Goal: Task Accomplishment & Management: Manage account settings

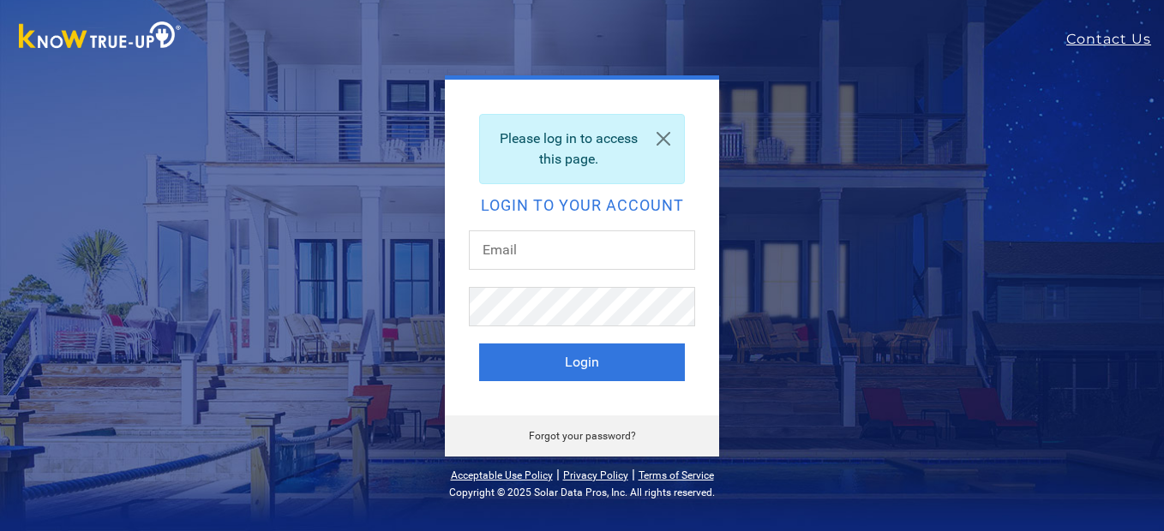
drag, startPoint x: 0, startPoint y: 0, endPoint x: 588, endPoint y: 242, distance: 635.8
click at [588, 242] on input "text" at bounding box center [582, 250] width 226 height 39
type input "[EMAIL_ADDRESS][DOMAIN_NAME]"
click at [479, 344] on button "Login" at bounding box center [582, 363] width 206 height 38
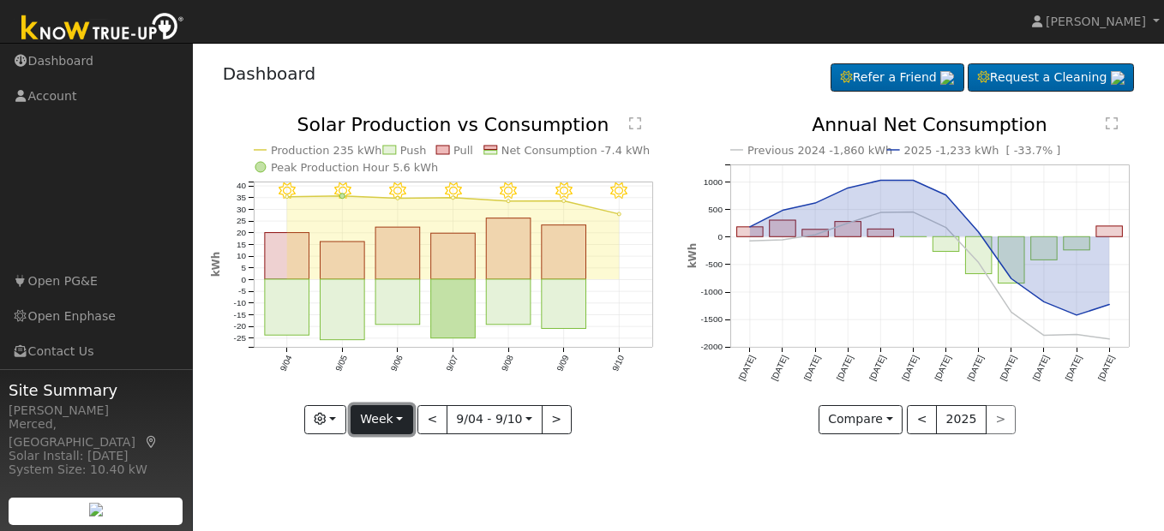
click at [381, 412] on button "Week" at bounding box center [382, 419] width 63 height 29
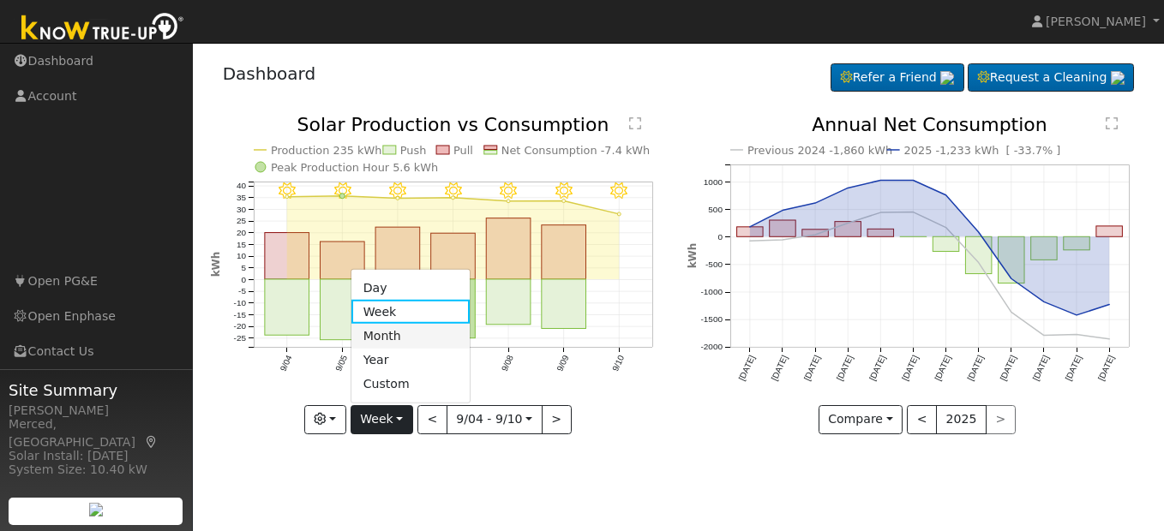
click at [392, 342] on link "Month" at bounding box center [410, 336] width 119 height 24
click at [0, 0] on div at bounding box center [0, 0] width 0 height 0
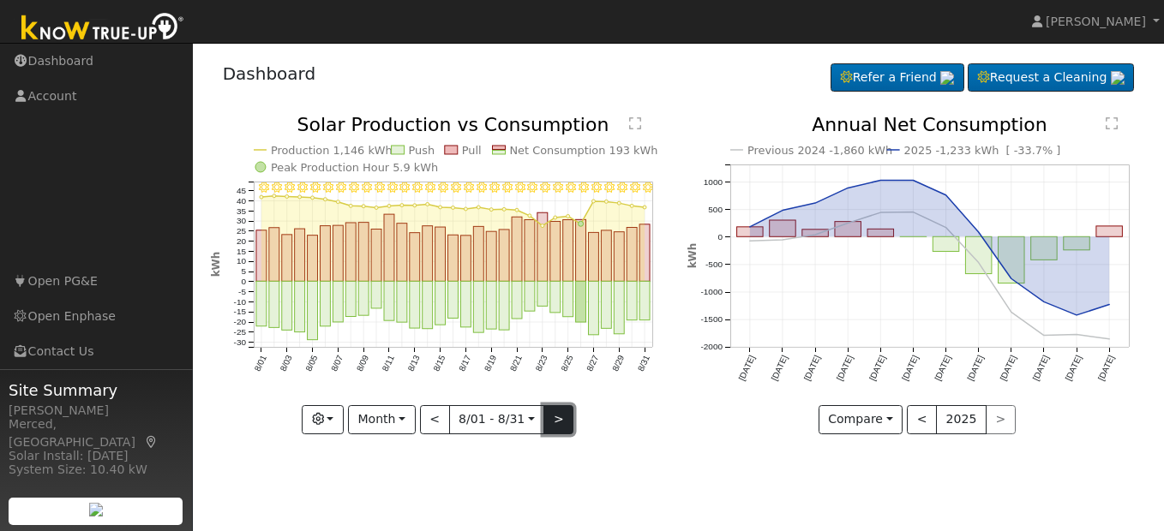
click at [549, 419] on button ">" at bounding box center [558, 419] width 30 height 29
type input "[DATE]"
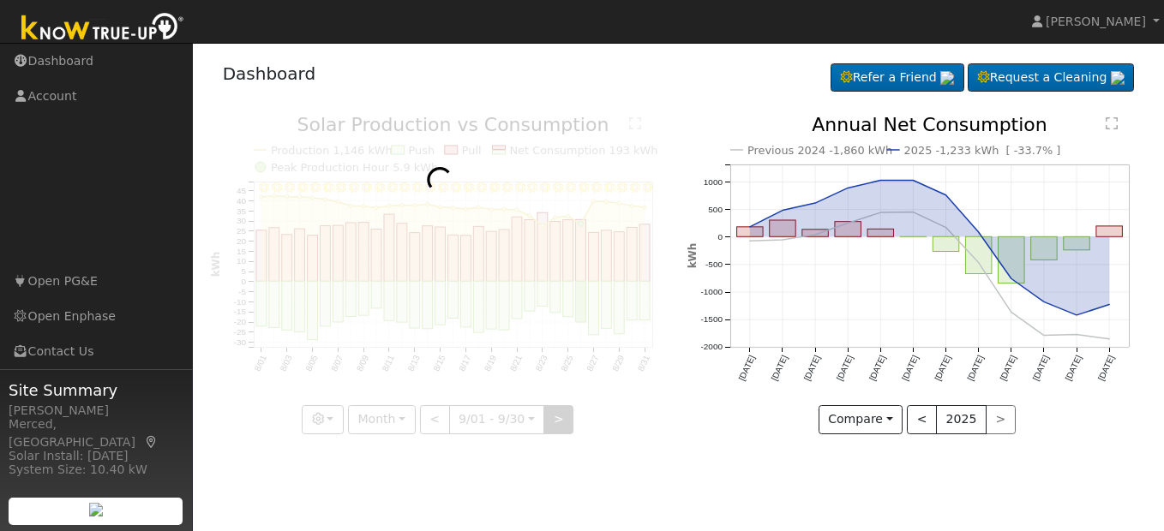
click at [549, 419] on div at bounding box center [440, 275] width 459 height 319
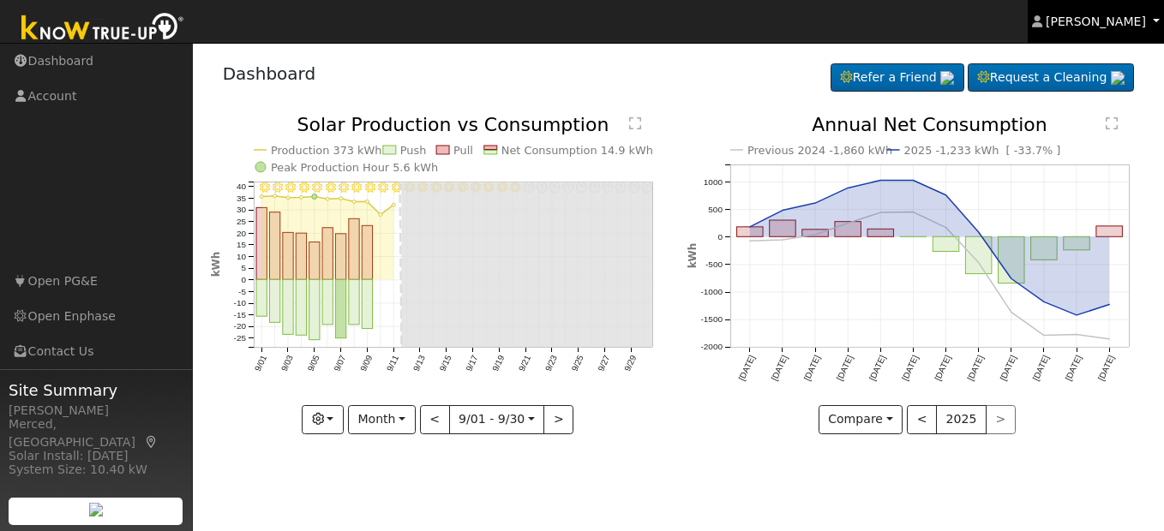
click at [1093, 27] on span "[PERSON_NAME]" at bounding box center [1096, 22] width 100 height 14
click at [1107, 24] on span "[PERSON_NAME]" at bounding box center [1096, 22] width 100 height 14
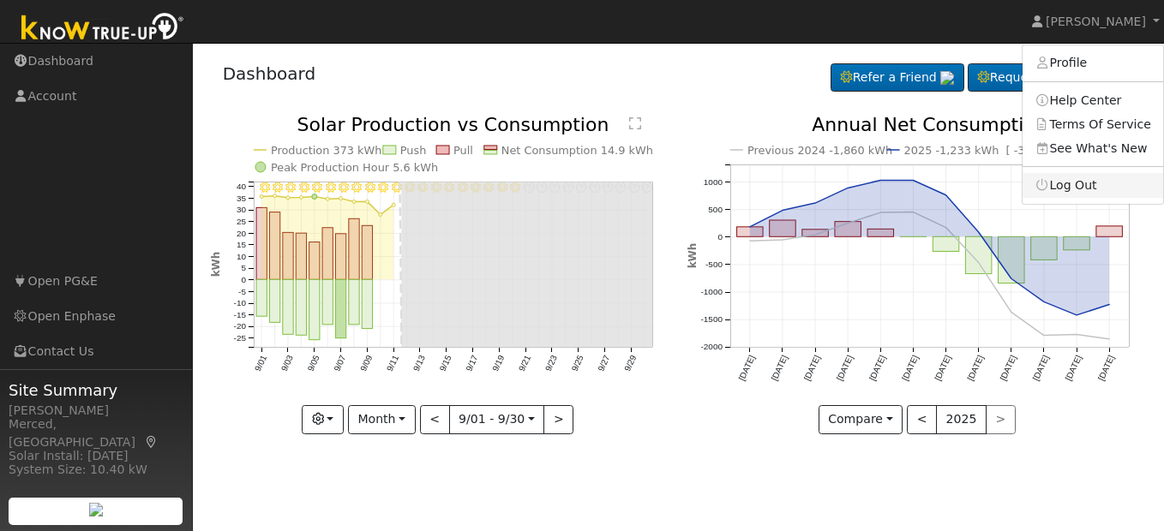
click at [1089, 191] on link "Log Out" at bounding box center [1093, 185] width 141 height 24
